Goal: Transaction & Acquisition: Purchase product/service

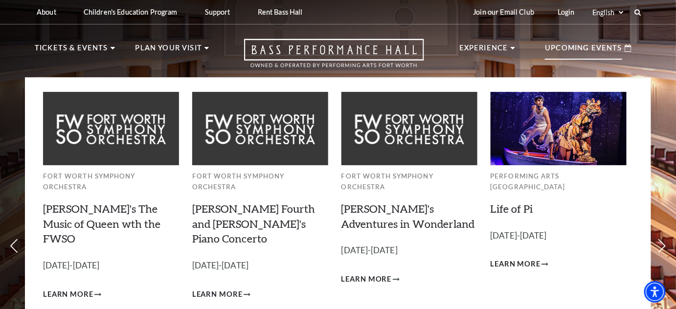
click at [601, 56] on p "Upcoming Events" at bounding box center [583, 51] width 77 height 18
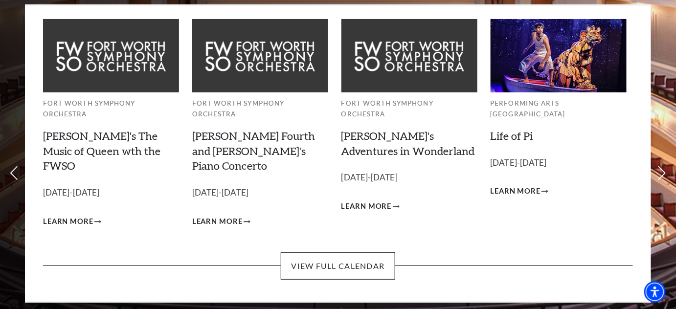
scroll to position [74, 0]
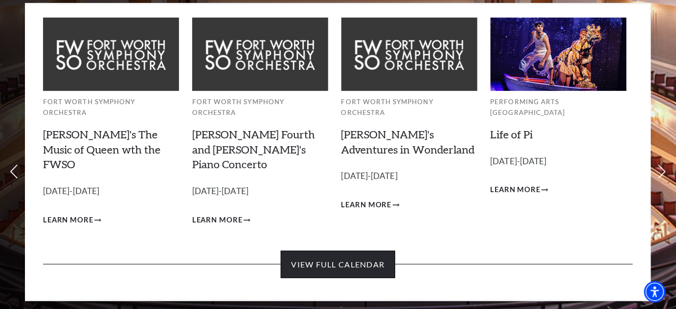
click at [340, 251] on link "View Full Calendar" at bounding box center [338, 264] width 114 height 27
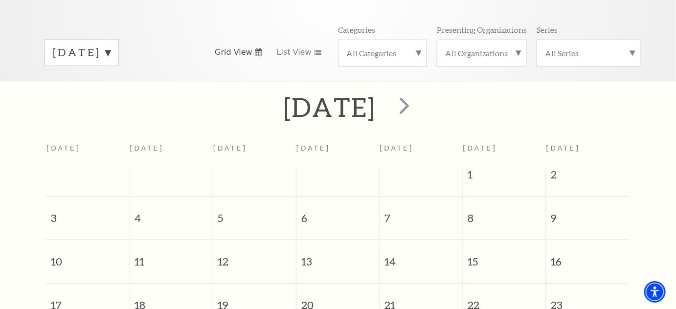
scroll to position [132, 0]
click at [418, 95] on span "next" at bounding box center [404, 106] width 28 height 28
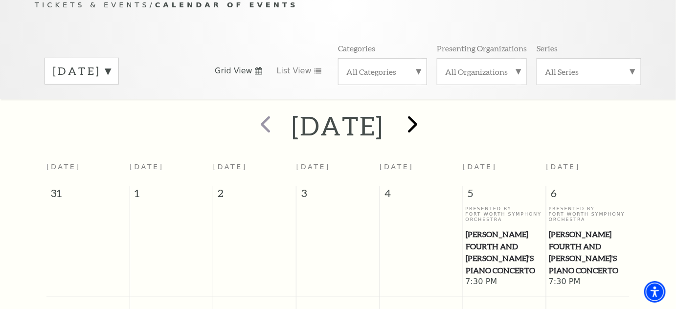
scroll to position [106, 0]
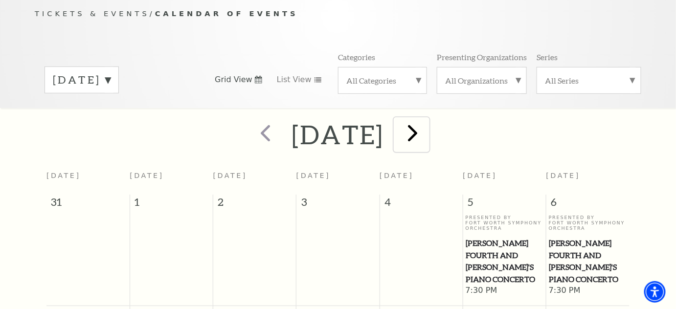
click at [426, 124] on span "next" at bounding box center [412, 133] width 28 height 28
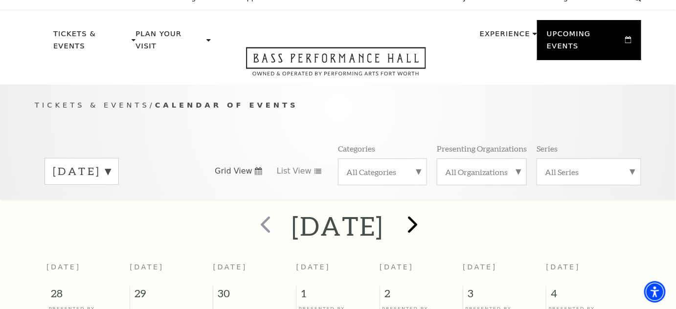
scroll to position [0, 0]
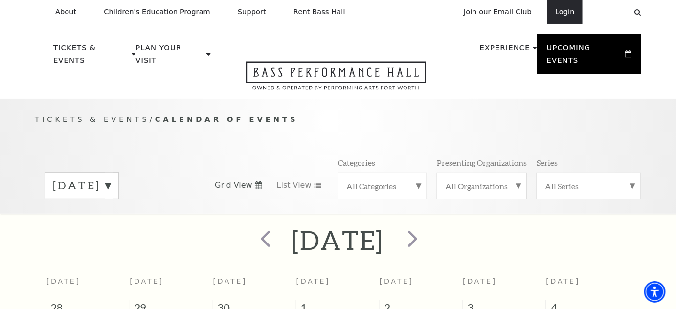
click at [572, 13] on link "Login" at bounding box center [564, 12] width 35 height 24
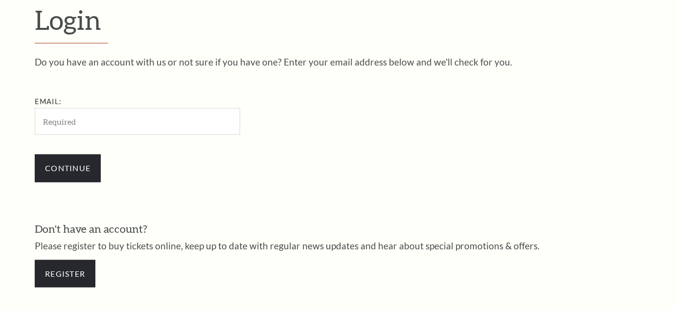
scroll to position [275, 0]
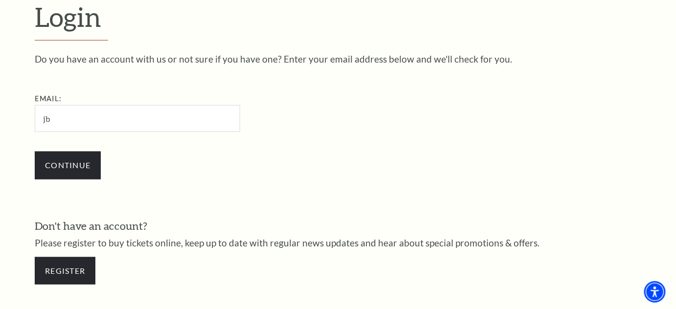
type input "jborbrown@gmail.com"
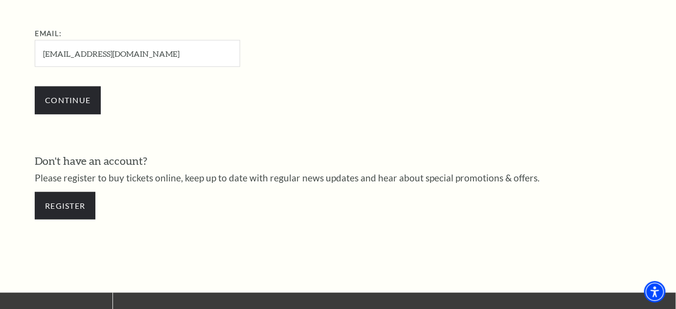
scroll to position [336, 0]
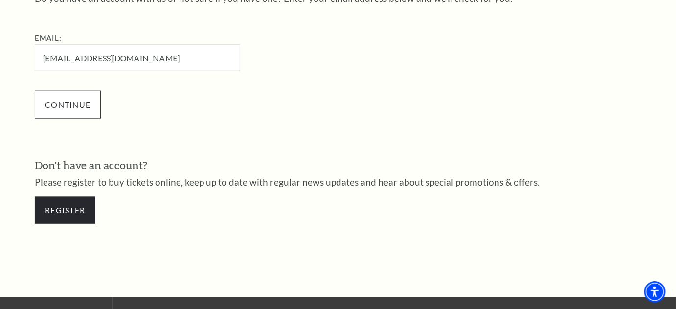
click at [68, 108] on input "Continue" at bounding box center [68, 104] width 66 height 27
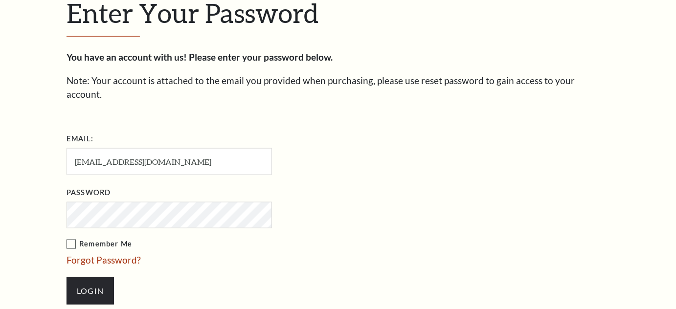
scroll to position [285, 0]
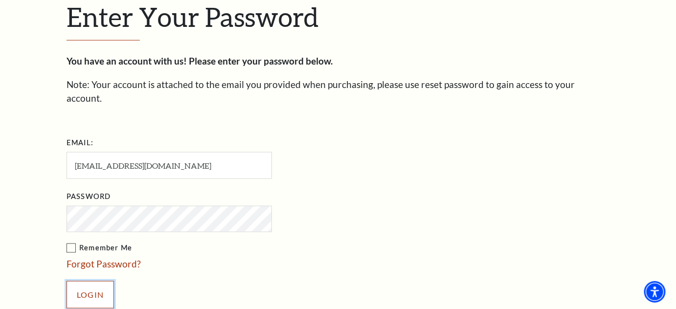
click at [91, 281] on input "Login" at bounding box center [89, 294] width 47 height 27
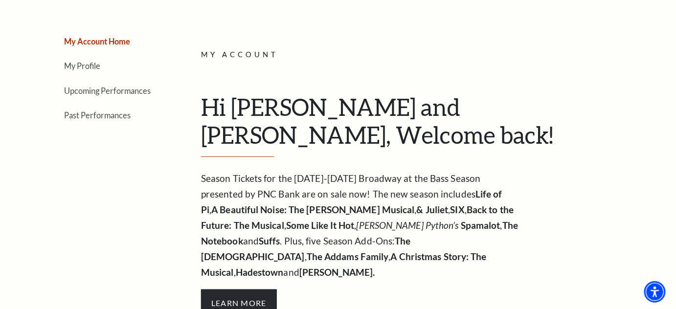
scroll to position [104, 0]
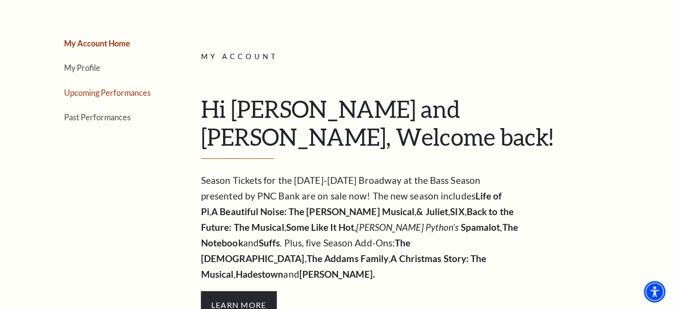
click at [124, 90] on link "Upcoming Performances" at bounding box center [107, 92] width 87 height 9
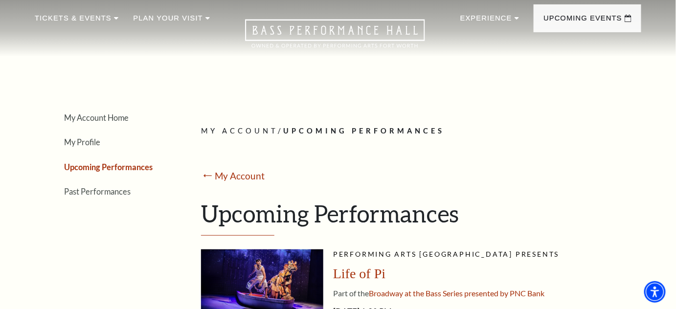
scroll to position [0, 0]
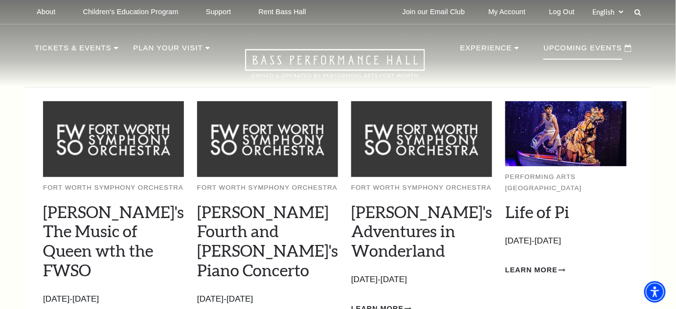
click at [603, 47] on p "Upcoming Events" at bounding box center [582, 51] width 79 height 18
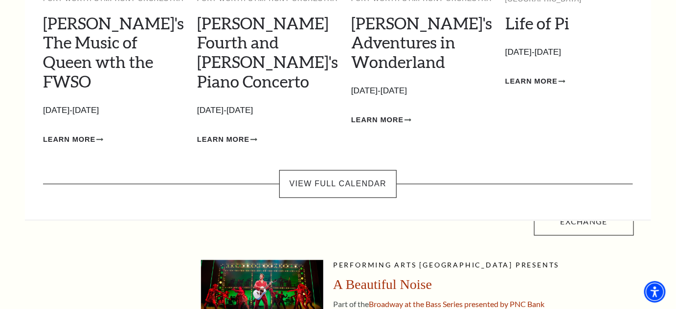
scroll to position [189, 0]
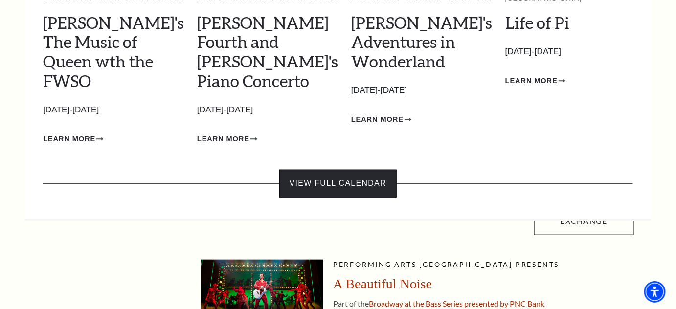
click at [342, 170] on link "View Full Calendar" at bounding box center [337, 183] width 117 height 27
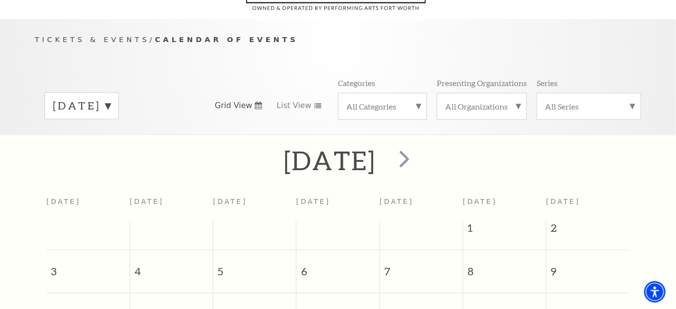
scroll to position [82, 0]
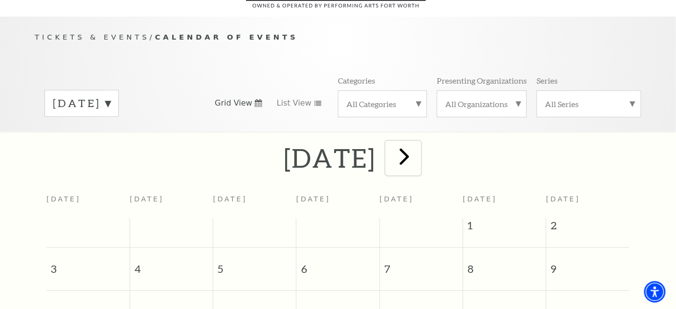
click at [418, 142] on span "next" at bounding box center [404, 156] width 28 height 28
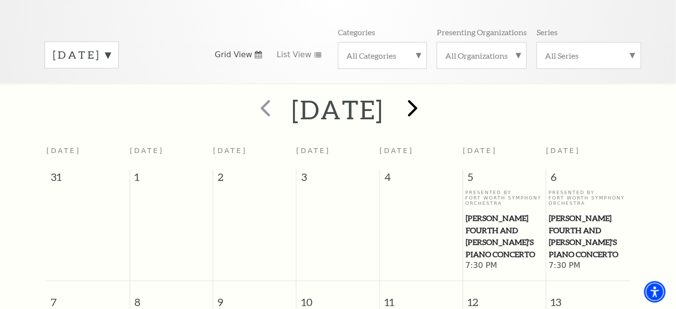
scroll to position [129, 0]
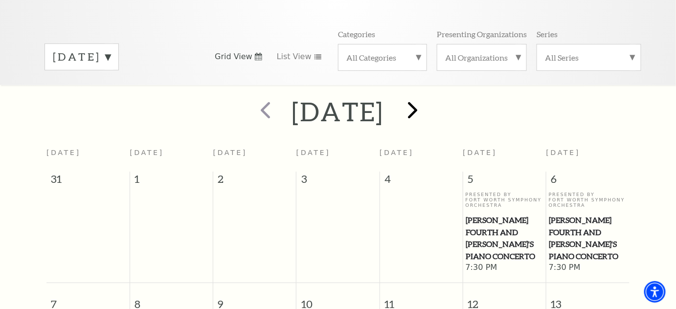
click at [426, 96] on span "next" at bounding box center [412, 110] width 28 height 28
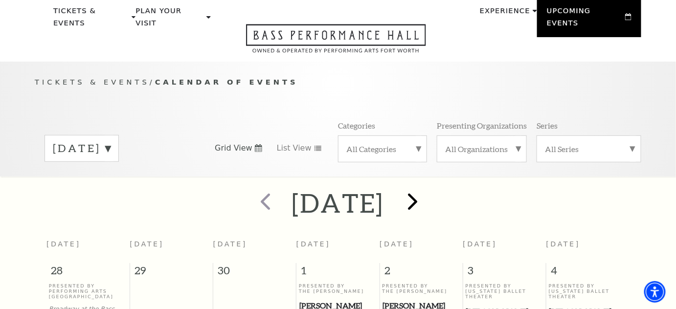
scroll to position [0, 0]
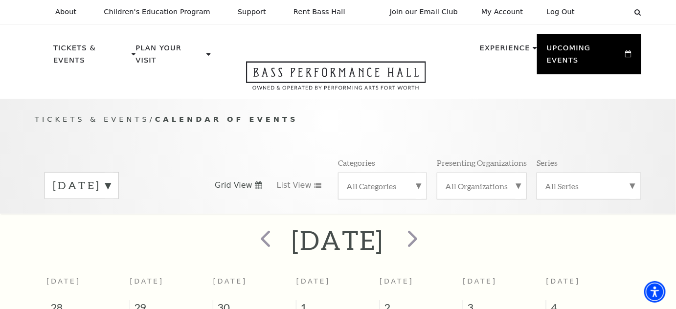
click at [362, 271] on th "Wednesday" at bounding box center [337, 285] width 83 height 29
click at [117, 51] on p "Tickets & Events" at bounding box center [91, 57] width 76 height 30
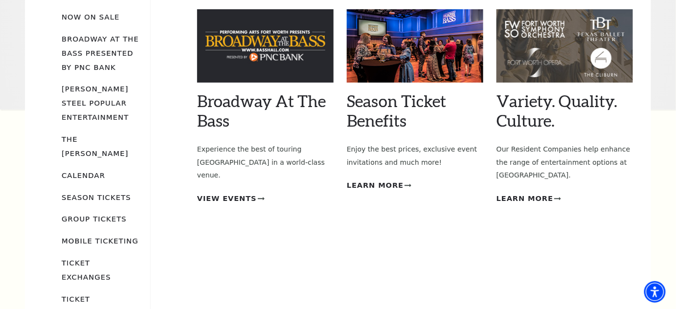
scroll to position [106, 0]
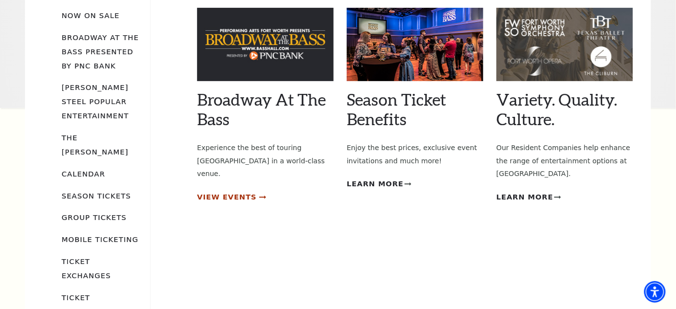
click at [225, 191] on span "View Events" at bounding box center [227, 197] width 60 height 12
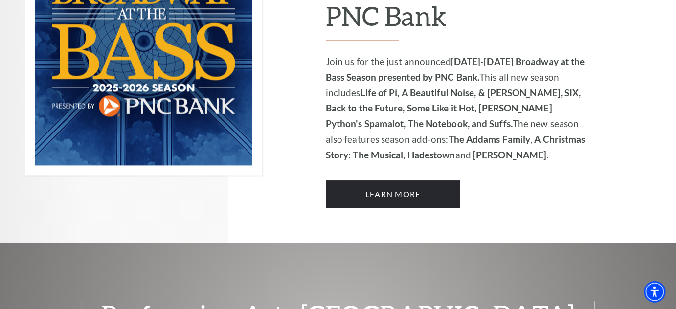
scroll to position [757, 0]
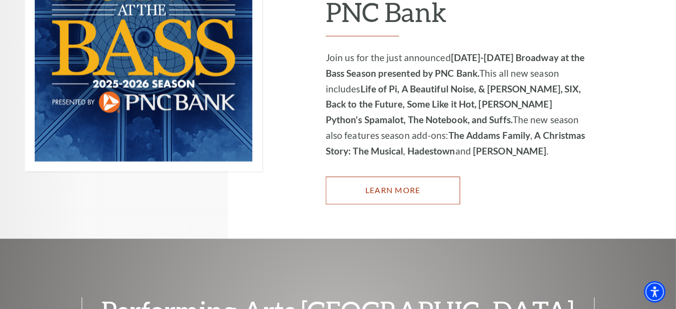
click at [403, 176] on link "Learn More" at bounding box center [393, 189] width 134 height 27
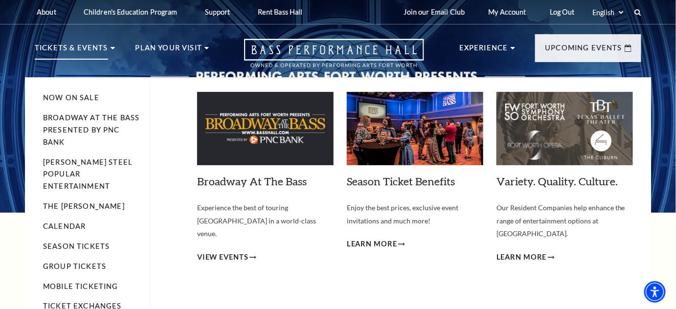
click at [94, 49] on p "Tickets & Events" at bounding box center [71, 51] width 73 height 18
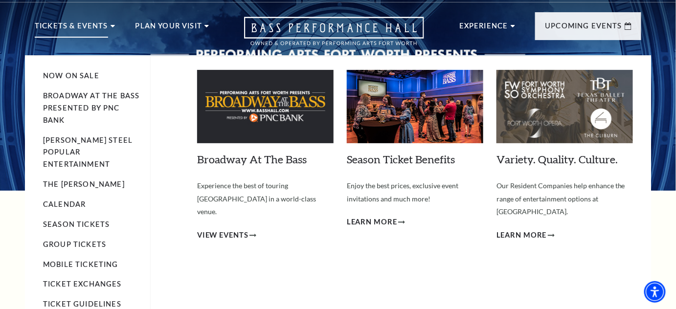
scroll to position [15, 0]
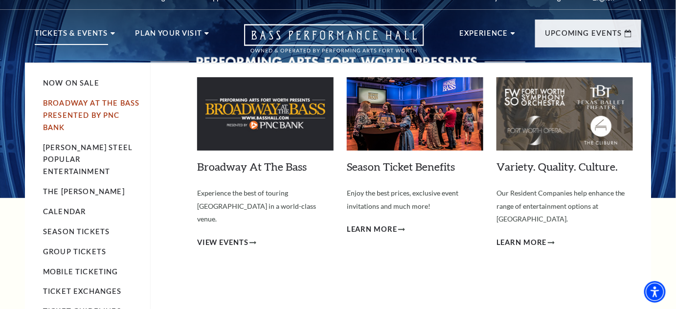
click at [92, 113] on link "Broadway At The Bass presented by PNC Bank" at bounding box center [91, 115] width 96 height 33
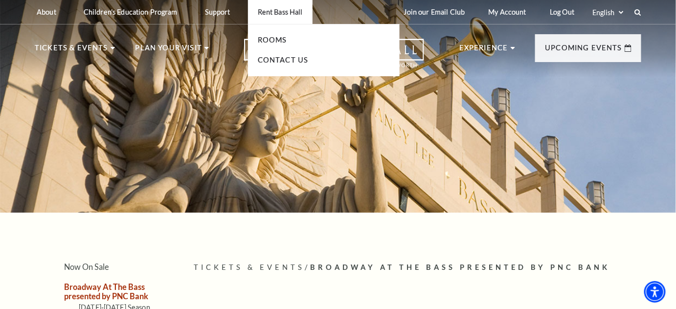
click at [291, 13] on p "Rent Bass Hall" at bounding box center [280, 12] width 45 height 8
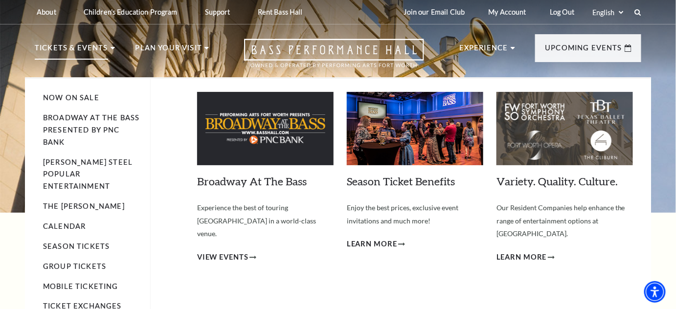
click at [111, 48] on use at bounding box center [112, 48] width 4 height 2
click at [71, 100] on link "Now On Sale" at bounding box center [71, 97] width 56 height 8
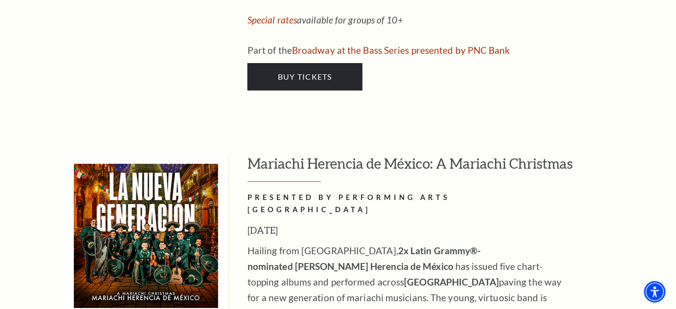
scroll to position [3536, 0]
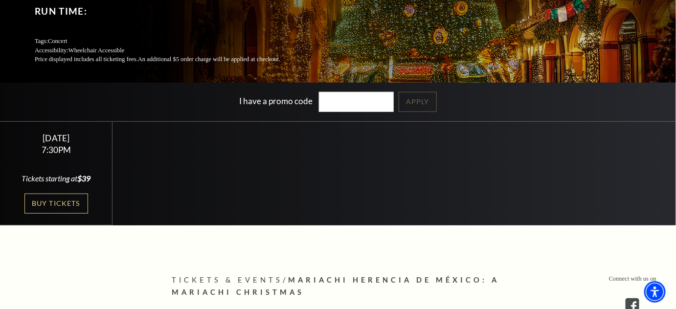
scroll to position [160, 0]
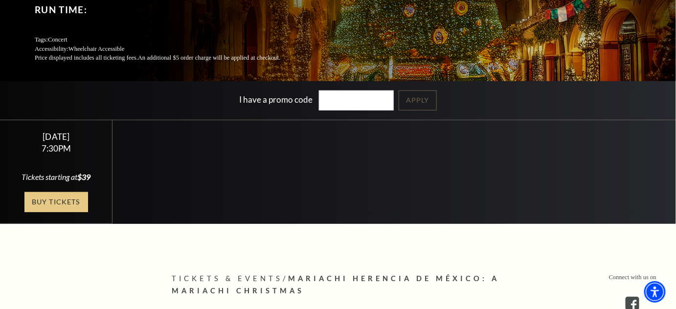
click at [49, 199] on link "Buy Tickets" at bounding box center [56, 202] width 64 height 20
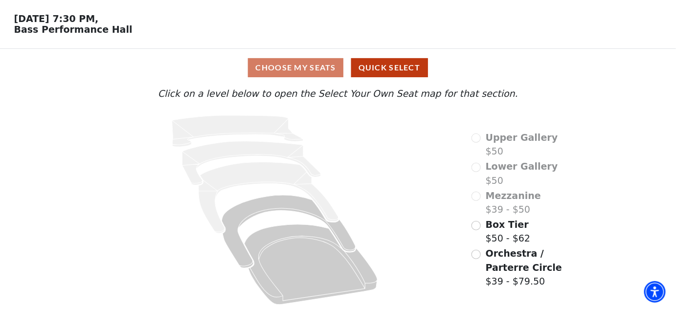
scroll to position [36, 0]
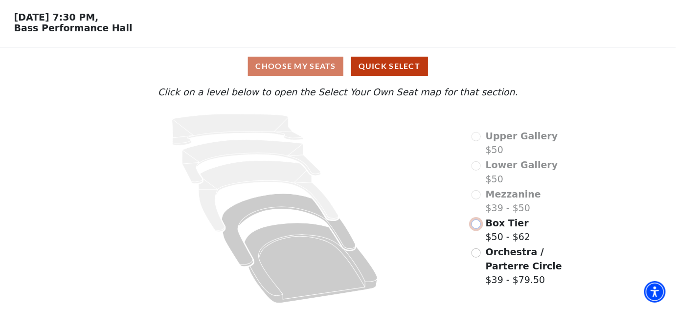
click at [478, 224] on input "Box Tier$50 - $62\a" at bounding box center [475, 224] width 9 height 9
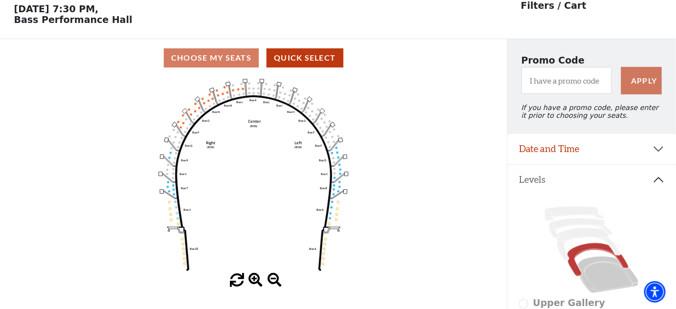
scroll to position [45, 0]
